Goal: Task Accomplishment & Management: Use online tool/utility

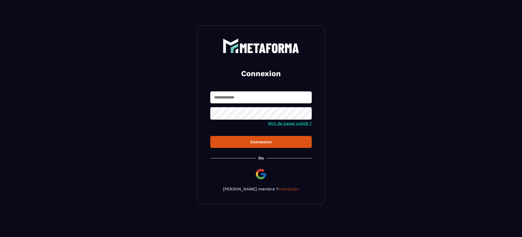
type input "**********"
click at [261, 143] on div "Connexion" at bounding box center [260, 142] width 93 height 5
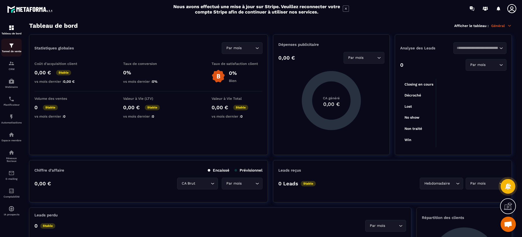
click at [8, 51] on p "Tunnel de vente" at bounding box center [11, 51] width 20 height 3
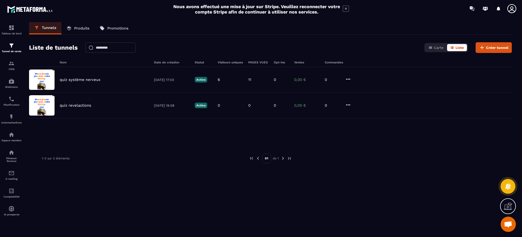
click at [80, 32] on link "Produits" at bounding box center [77, 28] width 33 height 12
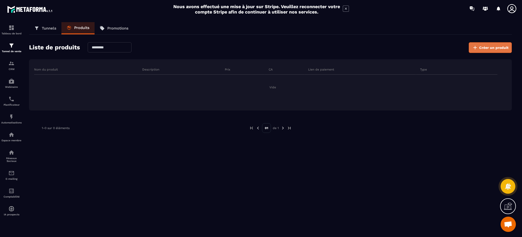
click at [491, 48] on span "Créer un produit" at bounding box center [493, 47] width 29 height 5
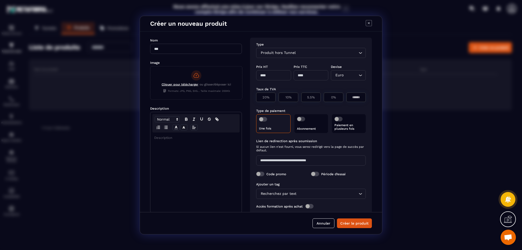
click at [160, 45] on input "Modal window" at bounding box center [196, 49] width 92 height 10
type input "**********"
click at [192, 85] on span "Cliquer pour télécharger" at bounding box center [179, 85] width 37 height 4
click at [150, 99] on input "Cliquer pour télécharger ou glisser/déposer ici Formats: JPG, PNG, SVG... Taill…" at bounding box center [150, 99] width 0 height 0
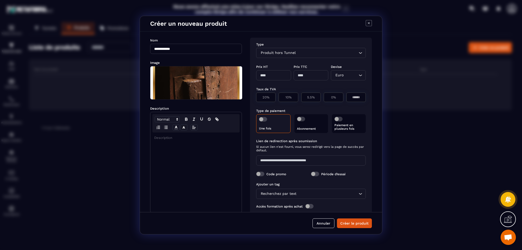
click at [188, 136] on p "Modal window" at bounding box center [196, 137] width 84 height 5
click at [268, 76] on input "Modal window" at bounding box center [273, 75] width 35 height 10
type input "****"
click at [333, 98] on p "0%" at bounding box center [333, 97] width 14 height 4
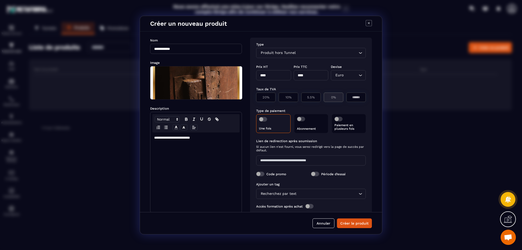
type input "*"
click at [341, 120] on label "Modal window" at bounding box center [338, 119] width 8 height 5
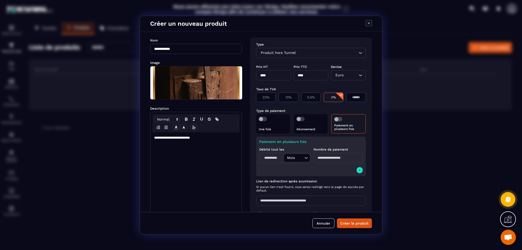
click at [326, 158] on input "Modal window" at bounding box center [337, 158] width 49 height 10
type input "*"
click at [333, 176] on div "Lien de redirection après soumission Si aucun lien n'est fourni, vous serez red…" at bounding box center [311, 192] width 110 height 33
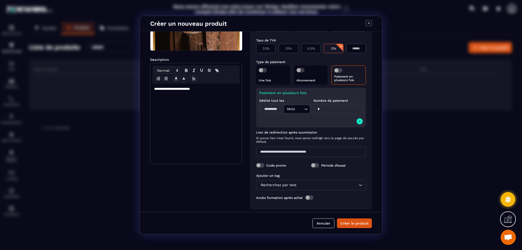
scroll to position [53, 0]
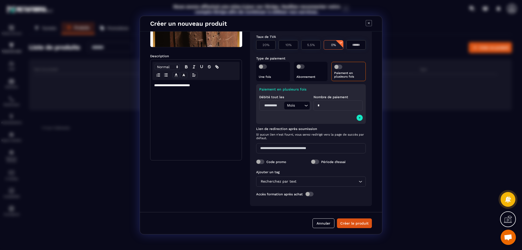
click at [322, 146] on input "Modal window" at bounding box center [311, 148] width 110 height 10
click at [264, 162] on span "Modal window" at bounding box center [260, 161] width 8 height 5
click at [313, 195] on span "Modal window" at bounding box center [309, 194] width 8 height 5
click at [310, 204] on input "Search for option" at bounding box center [308, 204] width 98 height 6
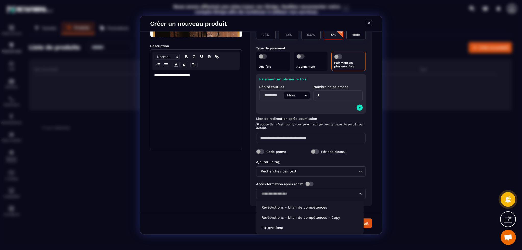
scroll to position [63, 0]
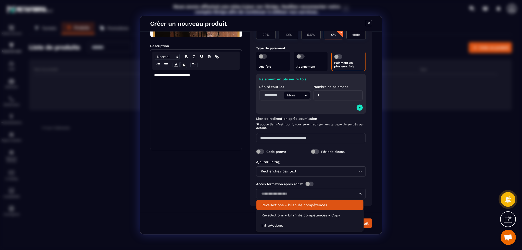
click at [310, 204] on p "RévélActions - bilan de compétences" at bounding box center [309, 205] width 97 height 5
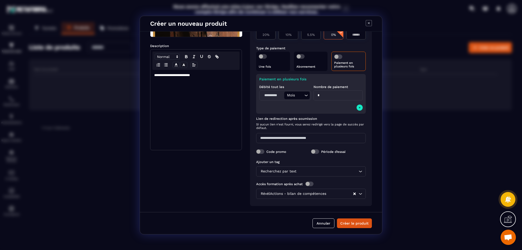
click at [321, 206] on div "Type Produit hors Tunnel Loading... Prix HT **** Prix TTC **** Devise Euro Load…" at bounding box center [311, 90] width 122 height 231
click at [366, 224] on button "Créer le produit" at bounding box center [354, 224] width 35 height 10
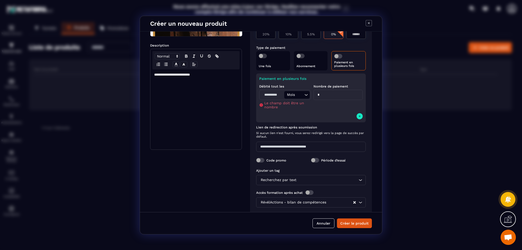
click at [323, 94] on input "*" at bounding box center [337, 95] width 49 height 10
type input "*"
click at [359, 222] on button "Créer le produit" at bounding box center [354, 224] width 35 height 10
click at [320, 96] on input "*" at bounding box center [337, 95] width 49 height 10
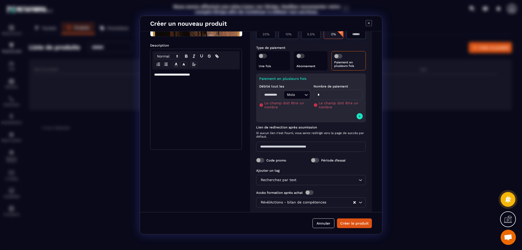
type input "*"
click at [318, 119] on div "Paiement en plusieurs fois Débité tout les Mois Loading... Le champ doit être u…" at bounding box center [311, 97] width 110 height 49
click at [302, 90] on div "Débité tout les Mois Loading... Le champ doit être un nombre" at bounding box center [283, 96] width 49 height 25
click at [305, 95] on icon "Search for option" at bounding box center [306, 95] width 3 height 2
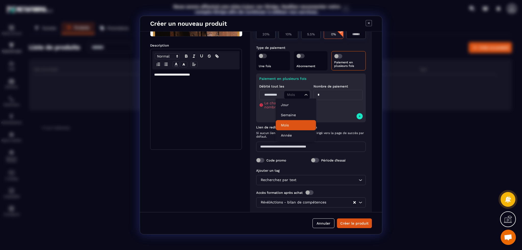
click at [301, 125] on p "Mois" at bounding box center [296, 125] width 30 height 5
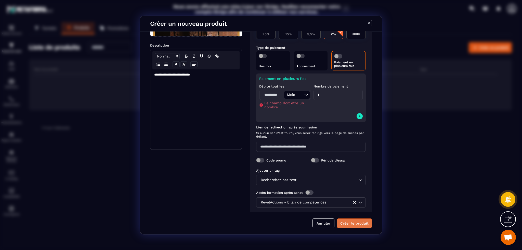
click at [351, 226] on button "Créer le produit" at bounding box center [354, 224] width 35 height 10
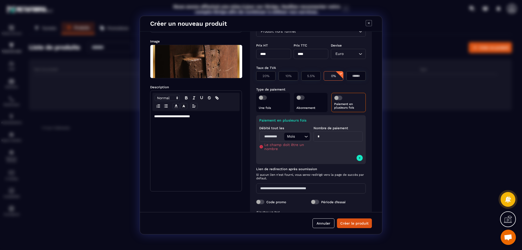
scroll to position [72, 0]
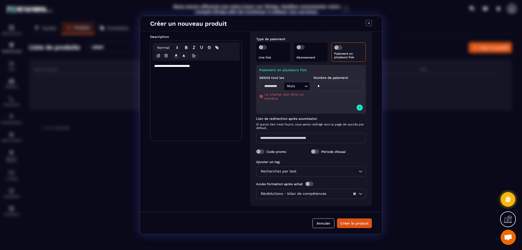
click at [304, 86] on icon "Search for option" at bounding box center [305, 86] width 5 height 5
